Goal: Find specific page/section: Find specific page/section

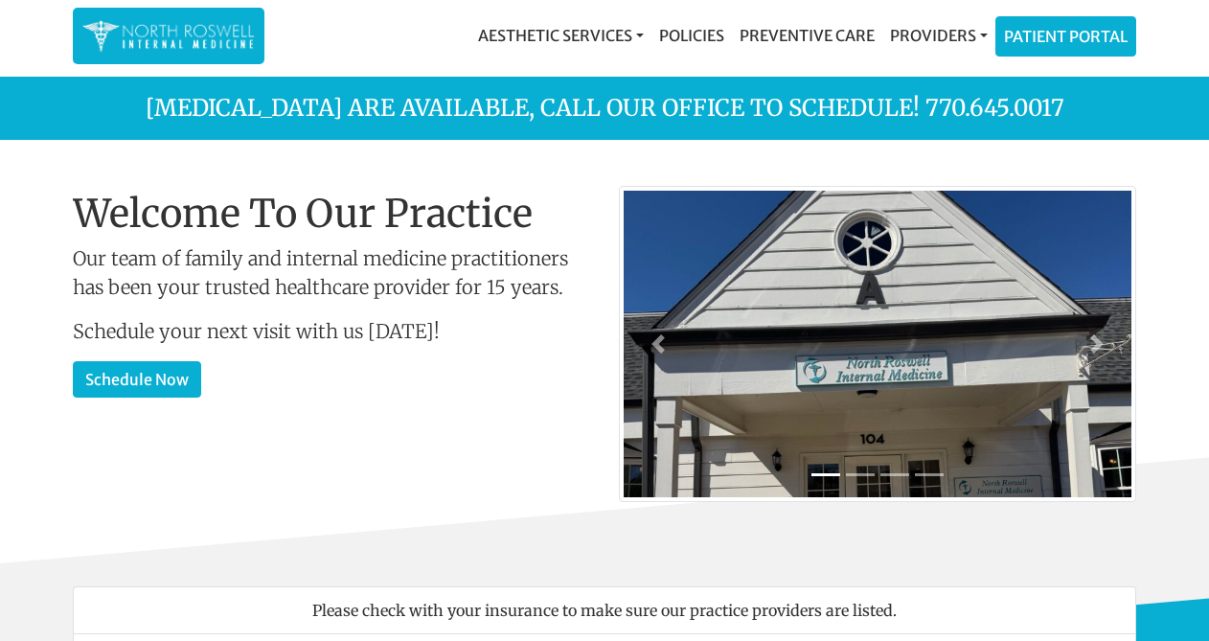
drag, startPoint x: 823, startPoint y: 345, endPoint x: 823, endPoint y: 333, distance: 11.5
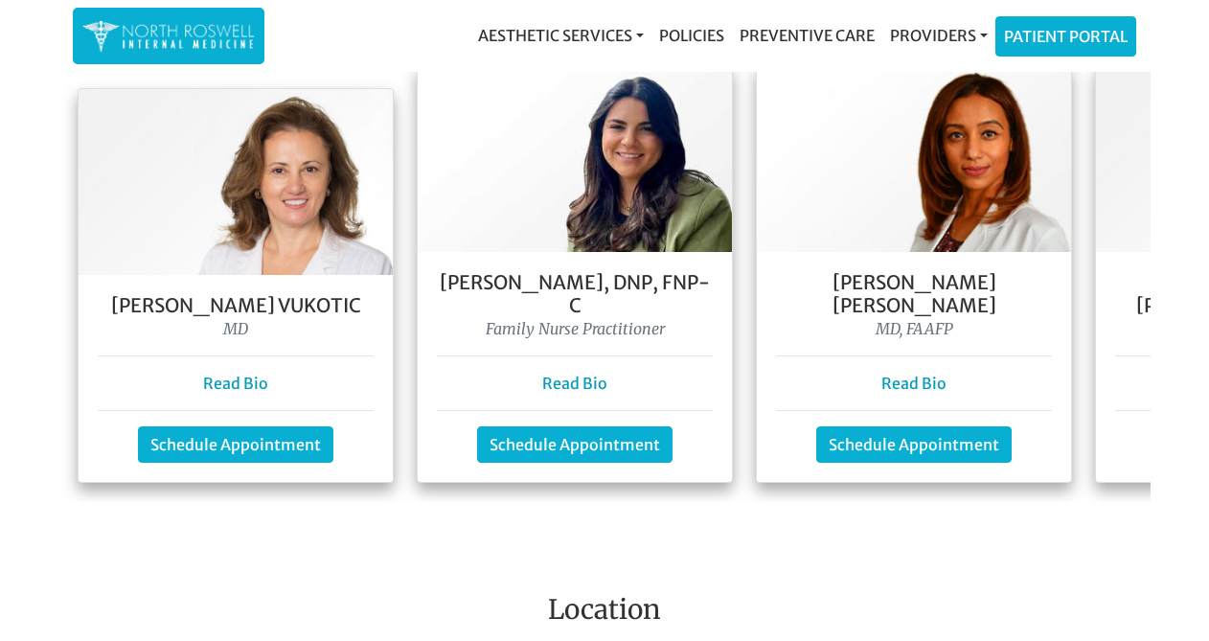
scroll to position [1832, 0]
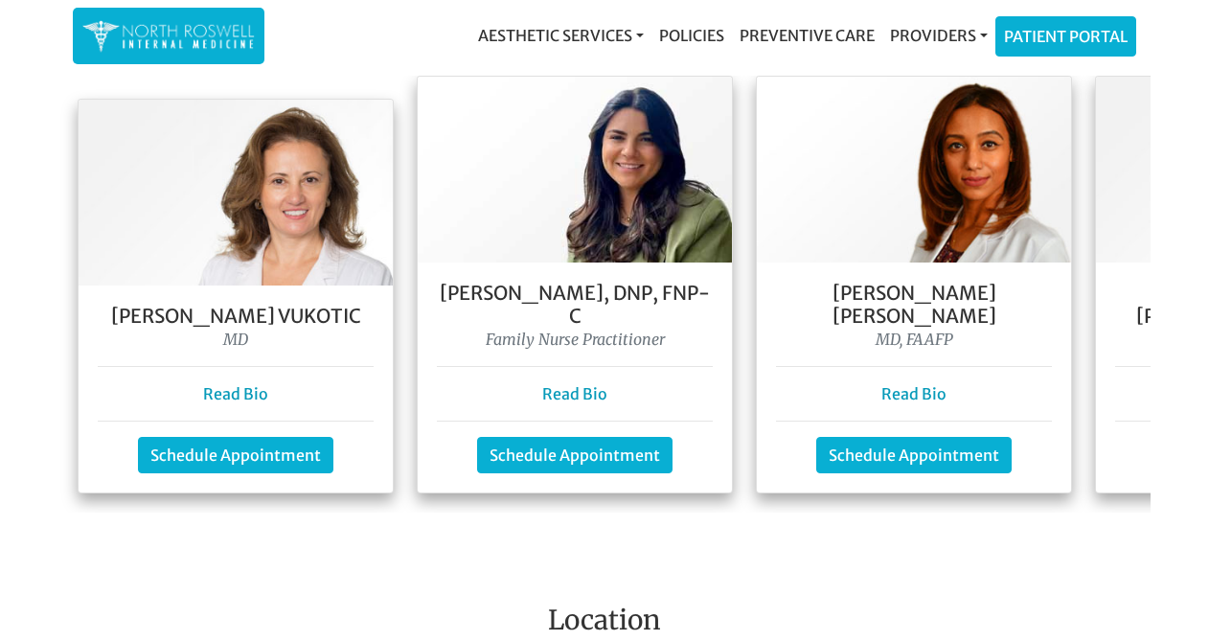
click at [33, 330] on main "Flu shots are available, call our office to schedule! 770.645.0017 Welcome To O…" at bounding box center [604, 46] width 1209 height 3605
click at [1094, 510] on main "Flu shots are available, call our office to schedule! 770.645.0017 Welcome To O…" at bounding box center [604, 46] width 1209 height 3605
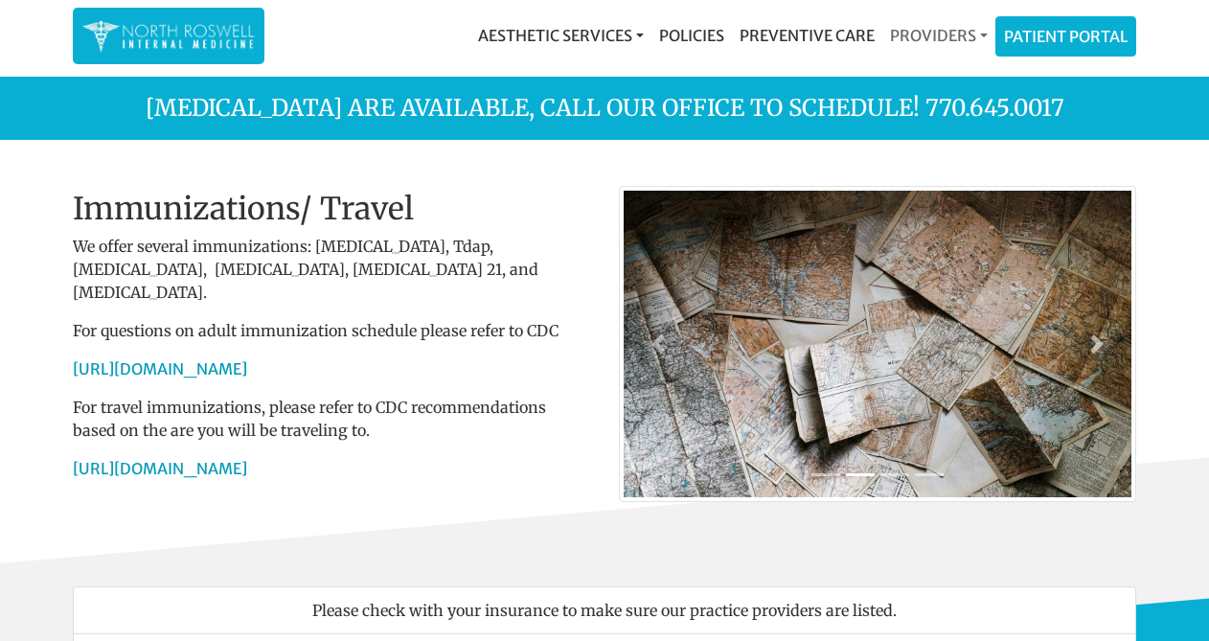
click at [947, 34] on link "Providers" at bounding box center [938, 35] width 113 height 38
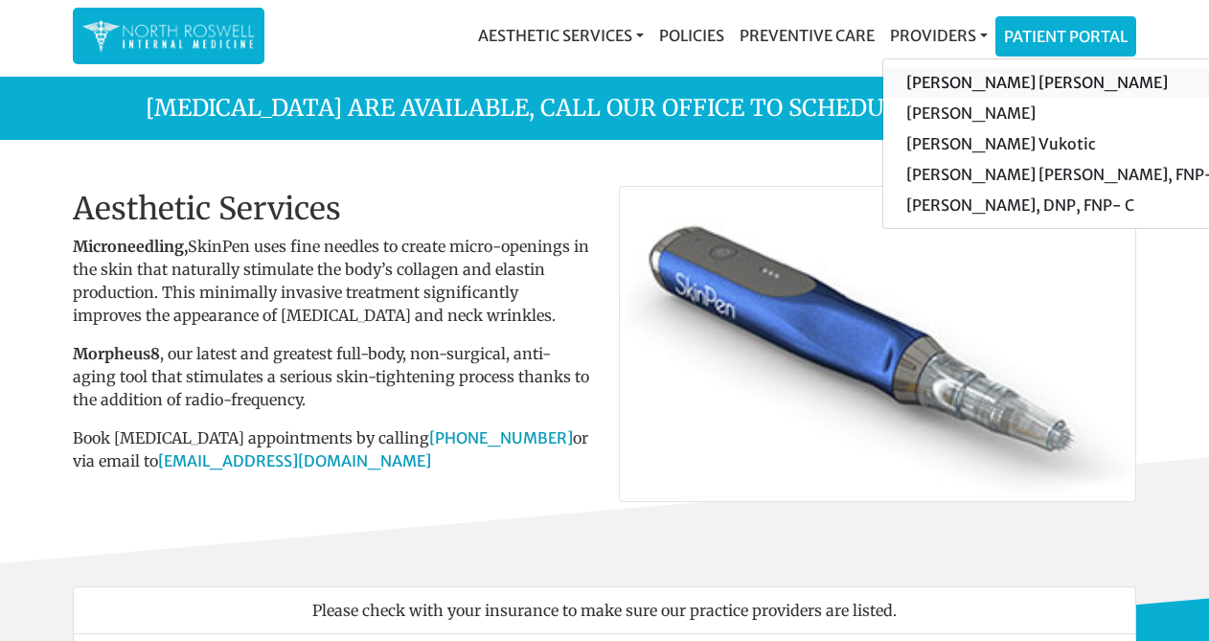
click at [956, 83] on link "[PERSON_NAME] [PERSON_NAME]" at bounding box center [1064, 82] width 363 height 31
